Goal: Transaction & Acquisition: Purchase product/service

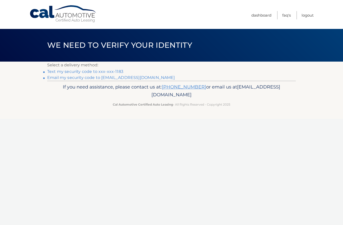
click at [94, 71] on link "Text my security code to xxx-xxx-1183" at bounding box center [85, 71] width 76 height 5
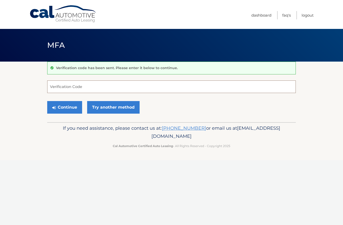
click at [73, 87] on input "Verification Code" at bounding box center [171, 86] width 249 height 13
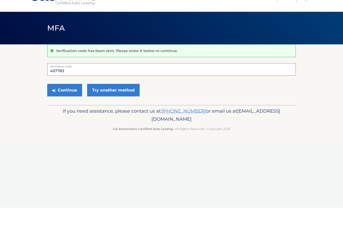
type input "407783"
click at [62, 101] on button "Continue" at bounding box center [64, 107] width 35 height 13
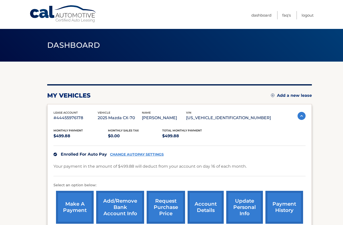
click at [38, 125] on section "my vehicles Add a new lease lease account #44455976178 vehicle 2025 Mazda CX-70…" at bounding box center [171, 202] width 343 height 281
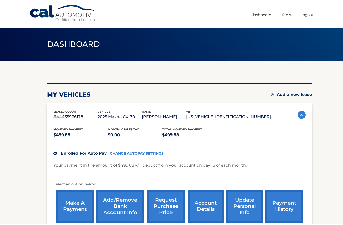
scroll to position [1, 0]
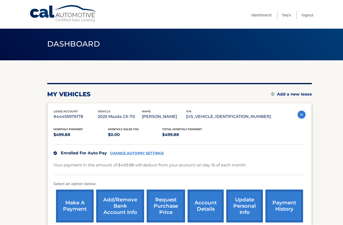
click at [39, 123] on section "my vehicles Add a new lease lease account #44455976178 vehicle 2025 Mazda CX-70…" at bounding box center [171, 201] width 343 height 281
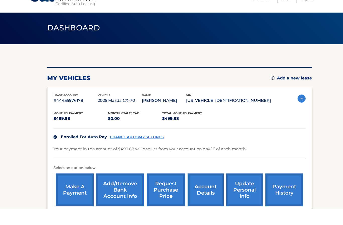
scroll to position [18, 0]
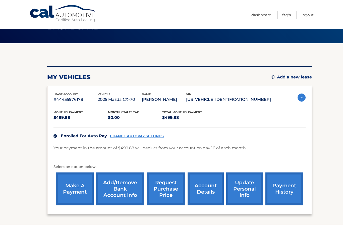
click at [71, 194] on link "make a payment" at bounding box center [75, 189] width 38 height 33
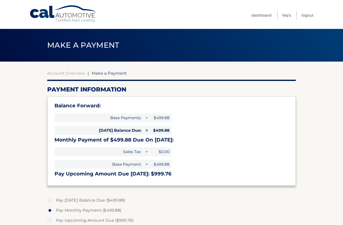
select select "MTg2M2YyMTQtNThjOC00MjFiLWI2NjctZWEyYzFkMjEyZWQ4"
click at [40, 130] on section "Account Overview | Make a Payment Payment Information Balance Forward: Base Pay…" at bounding box center [171, 202] width 343 height 281
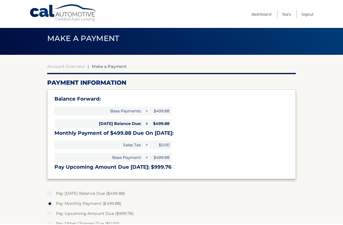
scroll to position [7, 0]
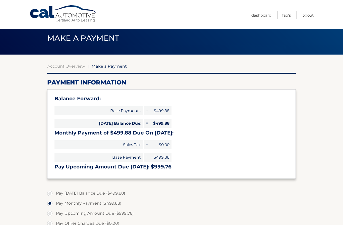
click at [39, 125] on section "Account Overview | Make a Payment Payment Information Balance Forward: Base Pay…" at bounding box center [171, 195] width 343 height 281
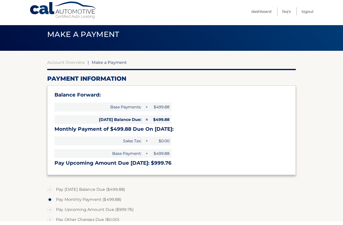
scroll to position [11, 0]
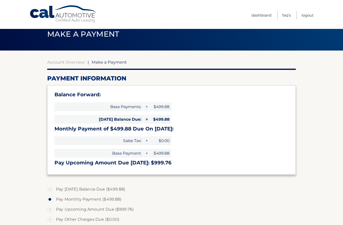
click at [44, 186] on section "Account Overview | Make a Payment Payment Information Balance Forward: Base Pay…" at bounding box center [171, 190] width 343 height 281
click at [49, 189] on label "Pay Today's Balance Due ($499.88)" at bounding box center [171, 189] width 249 height 10
click at [49, 189] on input "Pay Today's Balance Due ($499.88)" at bounding box center [51, 188] width 5 height 8
radio input "true"
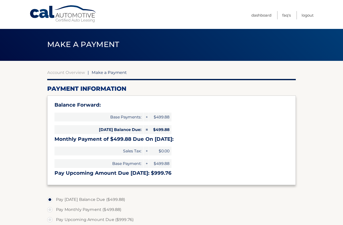
click at [24, 204] on section "Account Overview | Make a Payment Payment Information Balance Forward: Base Pay…" at bounding box center [171, 201] width 343 height 281
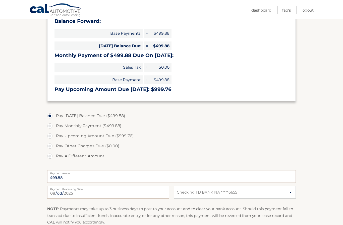
scroll to position [85, 0]
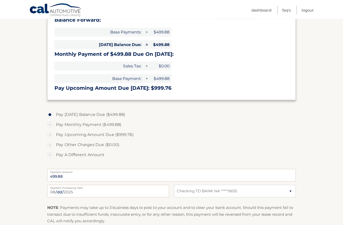
click at [1, 134] on section "Account Overview | Make a Payment Payment Information Balance Forward: Base Pay…" at bounding box center [171, 116] width 343 height 281
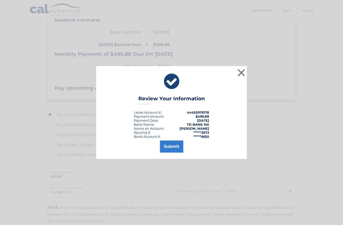
click at [60, 225] on div "× Review Your Information Lease Account #: 44455976178 Payment Amount: $499.88 …" at bounding box center [171, 112] width 343 height 225
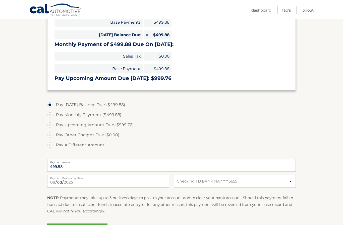
scroll to position [114, 0]
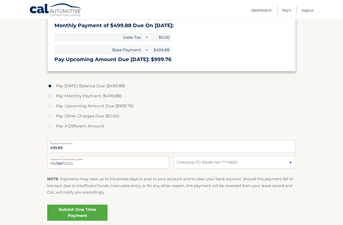
click at [54, 212] on link "Submit One Time Payment" at bounding box center [77, 213] width 60 height 16
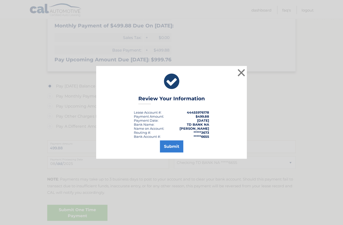
scroll to position [114, 0]
click at [169, 152] on button "Submit" at bounding box center [171, 146] width 23 height 12
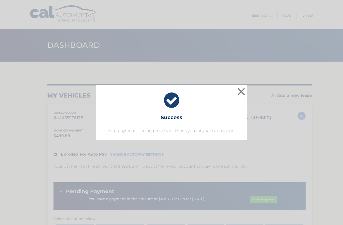
click at [240, 92] on button "×" at bounding box center [241, 91] width 10 height 10
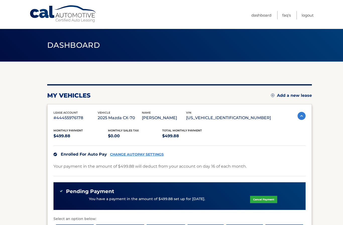
scroll to position [3, 0]
